Goal: Information Seeking & Learning: Learn about a topic

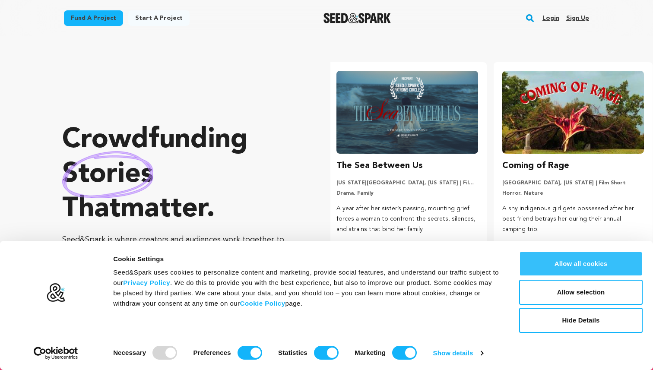
scroll to position [0, 172]
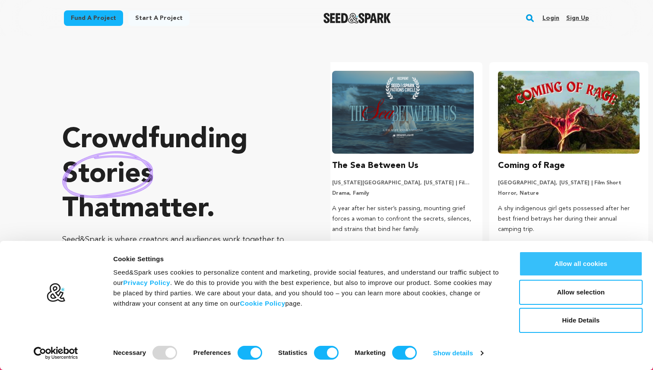
click at [559, 264] on button "Allow all cookies" at bounding box center [581, 263] width 124 height 25
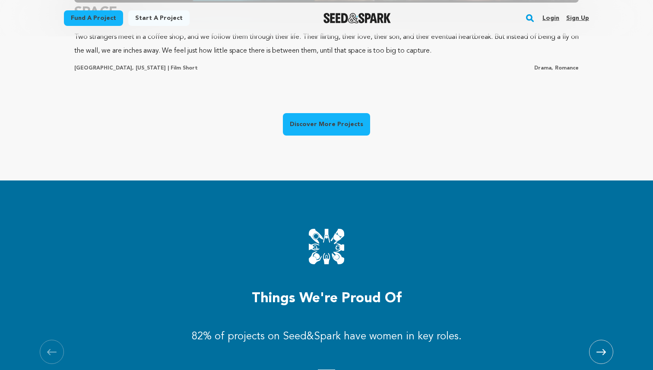
click at [328, 123] on link "Discover More Projects" at bounding box center [326, 124] width 87 height 22
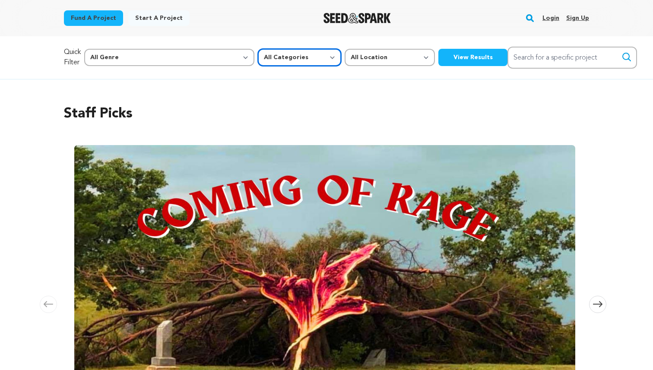
click at [262, 58] on select "All Categories Film Feature Film Short Series Music Video Comics Artist Residen…" at bounding box center [299, 57] width 83 height 17
select select "383"
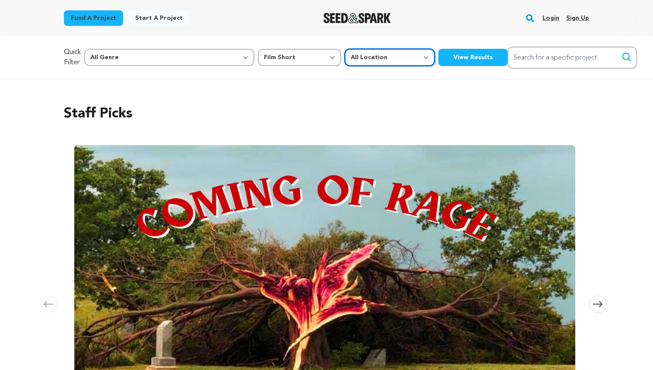
click at [345, 57] on select "All Location Everywhere United States Canada" at bounding box center [390, 57] width 90 height 17
select select
click at [439, 58] on button "View Results" at bounding box center [473, 57] width 69 height 17
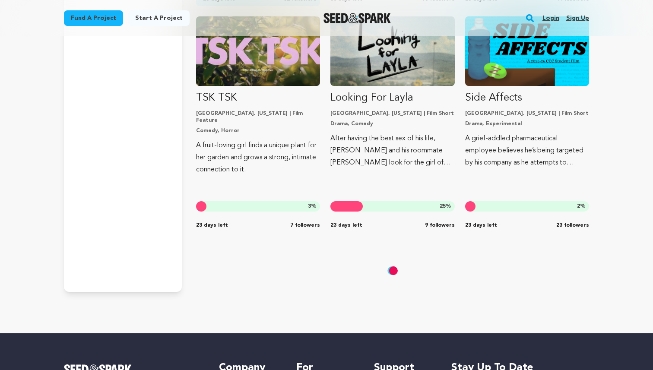
scroll to position [2649, 0]
